Goal: Communication & Community: Answer question/provide support

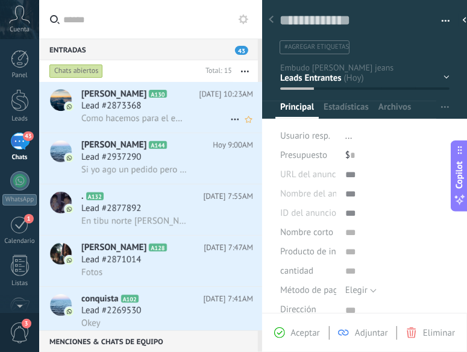
click at [159, 105] on div "Lead #2873368" at bounding box center [167, 106] width 172 height 12
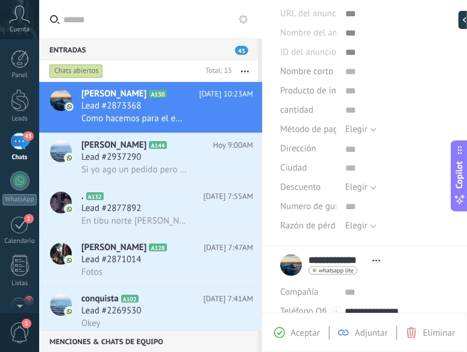
scroll to position [290, 0]
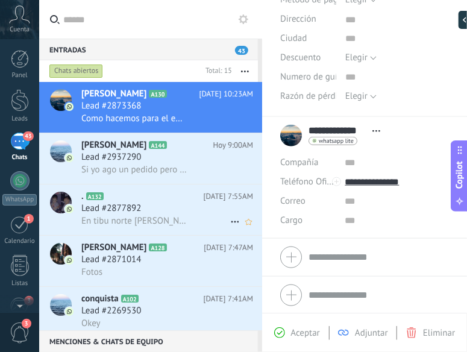
click at [193, 191] on div ". A132 [DATE] 7:55AM Lead #2877892 En tibu norte [PERSON_NAME][GEOGRAPHIC_DATA]" at bounding box center [171, 209] width 181 height 51
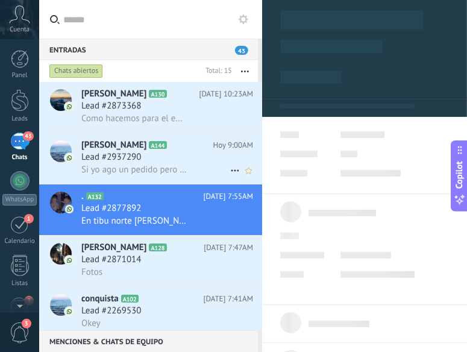
drag, startPoint x: 193, startPoint y: 191, endPoint x: 177, endPoint y: 181, distance: 18.9
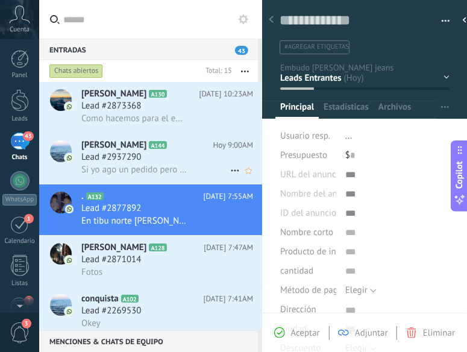
scroll to position [218, 0]
click at [167, 166] on span "Si yo ago un pedido pero que me lo envíen el [DATE] le digo ésto es por qué Ami…" at bounding box center [133, 169] width 105 height 11
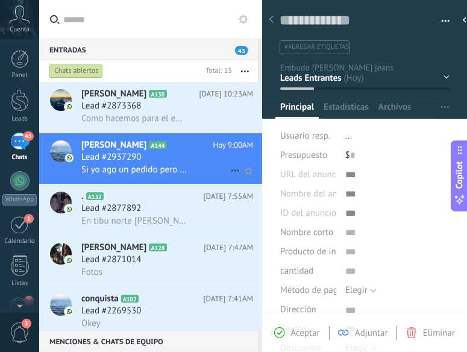
scroll to position [221, 0]
click at [171, 96] on icon at bounding box center [177, 94] width 12 height 12
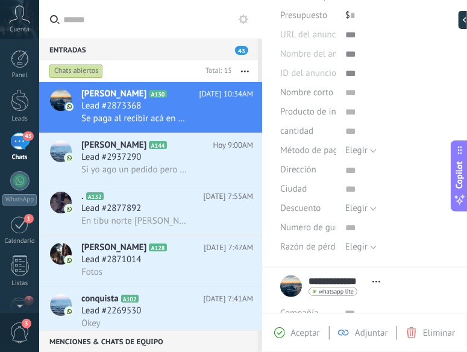
scroll to position [290, 0]
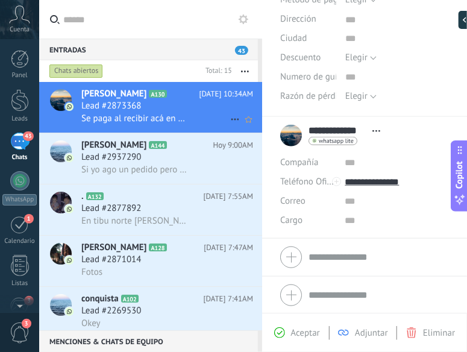
click at [172, 113] on span "Se paga al recibir acá en [GEOGRAPHIC_DATA]" at bounding box center [133, 118] width 105 height 11
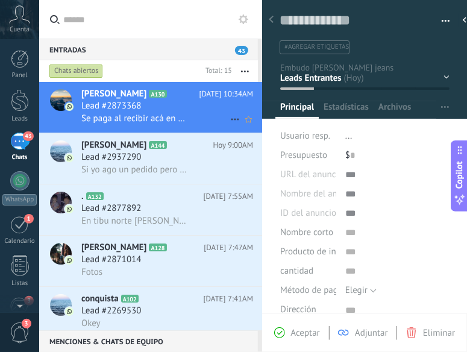
scroll to position [386, 0]
click at [463, 19] on div at bounding box center [468, 20] width 18 height 18
type textarea "***"
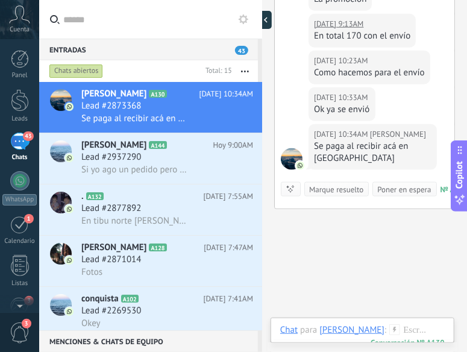
scroll to position [11, 0]
click at [406, 327] on div at bounding box center [366, 342] width 173 height 36
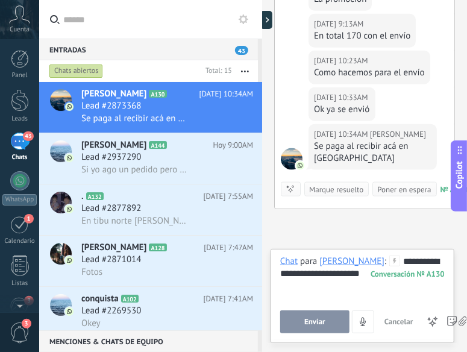
click at [291, 276] on div "**********" at bounding box center [362, 279] width 165 height 46
click at [315, 319] on span "Enviar" at bounding box center [314, 322] width 21 height 8
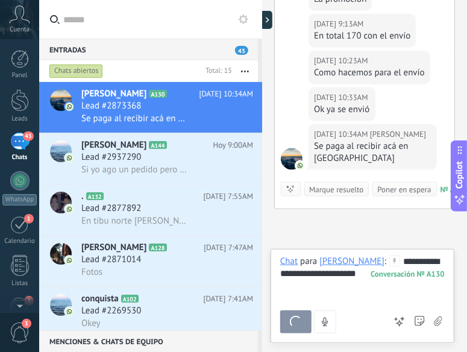
scroll to position [480, 0]
